Goal: Information Seeking & Learning: Learn about a topic

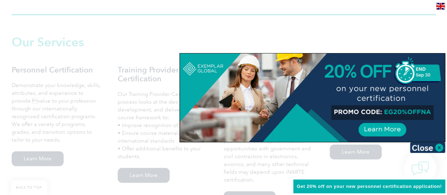
scroll to position [474, 0]
click at [441, 149] on img at bounding box center [427, 147] width 35 height 11
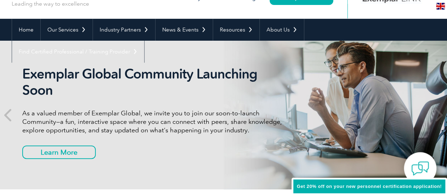
scroll to position [49, 0]
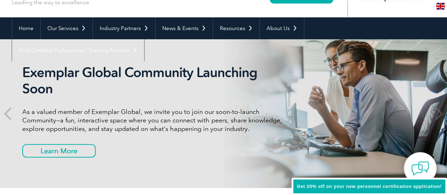
click at [66, 2] on p "Leading the way to excellence" at bounding box center [50, 3] width 77 height 8
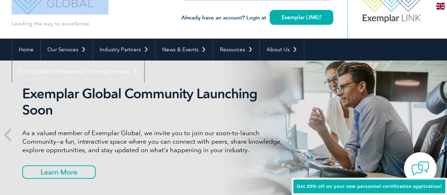
click at [66, 2] on div "Leading the way to excellence" at bounding box center [60, 0] width 97 height 56
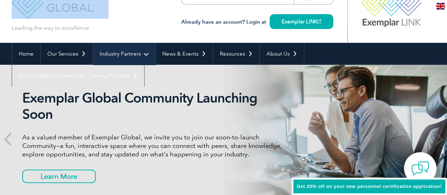
scroll to position [0, 0]
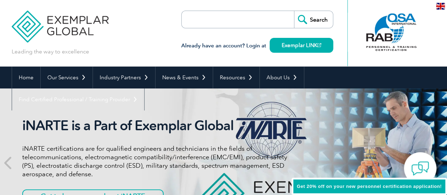
click at [144, 18] on div "Leading the way to excellence Search" at bounding box center [224, 33] width 424 height 66
click at [82, 52] on p "Leading the way to excellence" at bounding box center [50, 52] width 77 height 8
click at [127, 49] on div "Leading the way to excellence Search" at bounding box center [224, 33] width 424 height 66
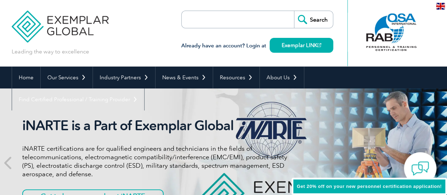
click at [127, 49] on div "Leading the way to excellence Search" at bounding box center [224, 33] width 424 height 66
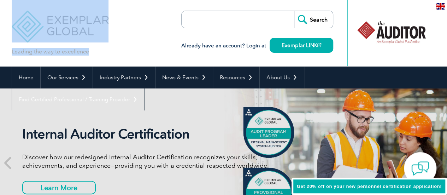
drag, startPoint x: 127, startPoint y: 49, endPoint x: 83, endPoint y: 53, distance: 44.7
click at [83, 53] on div "Leading the way to excellence Search" at bounding box center [224, 33] width 424 height 66
click at [83, 53] on p "Leading the way to excellence" at bounding box center [50, 52] width 77 height 8
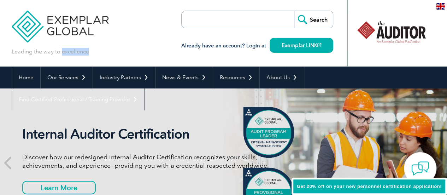
click at [83, 53] on p "Leading the way to excellence" at bounding box center [50, 52] width 77 height 8
click at [112, 54] on div "Leading the way to excellence Search" at bounding box center [224, 33] width 424 height 66
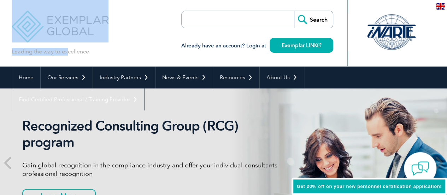
drag, startPoint x: 112, startPoint y: 54, endPoint x: 68, endPoint y: 50, distance: 44.0
click at [68, 50] on div "Leading the way to excellence Search" at bounding box center [224, 33] width 424 height 66
click at [68, 50] on p "Leading the way to excellence" at bounding box center [50, 52] width 77 height 8
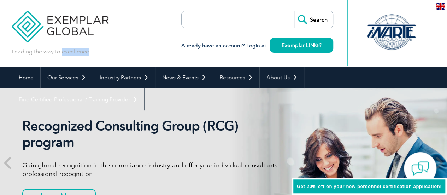
click at [68, 50] on p "Leading the way to excellence" at bounding box center [50, 52] width 77 height 8
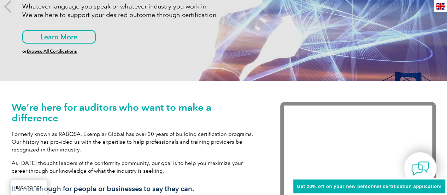
scroll to position [156, 0]
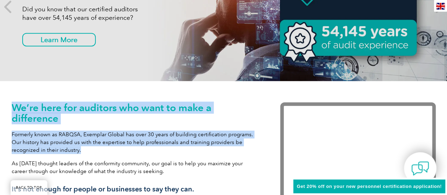
drag, startPoint x: 14, startPoint y: 94, endPoint x: 143, endPoint y: 150, distance: 140.8
click at [143, 150] on div "We’re here for auditors who want to make a difference Formerly known as RABQSA,…" at bounding box center [224, 156] width 424 height 151
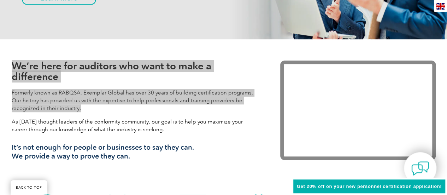
scroll to position [202, 0]
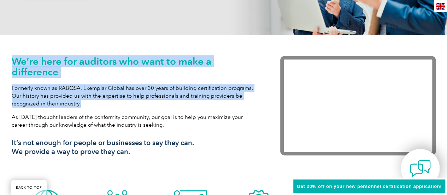
click at [416, 167] on img at bounding box center [420, 168] width 21 height 21
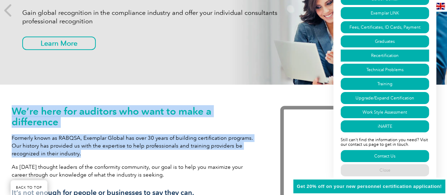
scroll to position [151, 0]
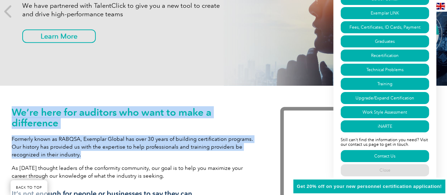
click at [233, 113] on h1 "We’re here for auditors who want to make a difference" at bounding box center [136, 117] width 248 height 21
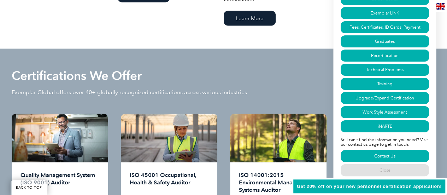
scroll to position [656, 0]
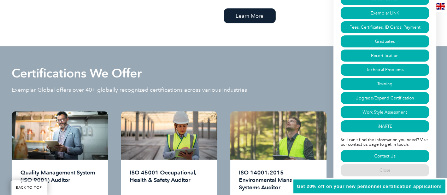
click at [291, 121] on div at bounding box center [278, 135] width 97 height 48
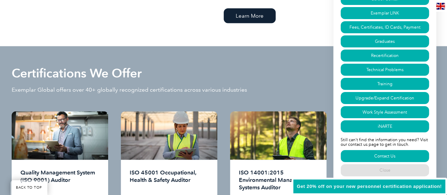
click at [273, 52] on div "Certifications We Offer Exemplar Global offers over 40+ globally recognized cer…" at bounding box center [224, 53] width 424 height 14
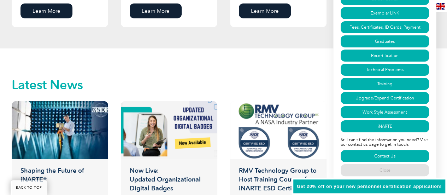
scroll to position [1050, 0]
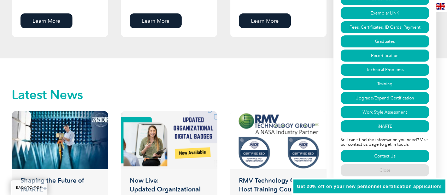
click at [406, 168] on link "Close" at bounding box center [385, 170] width 88 height 12
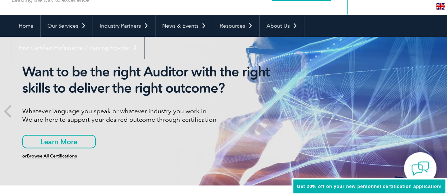
scroll to position [0, 0]
